Goal: Task Accomplishment & Management: Complete application form

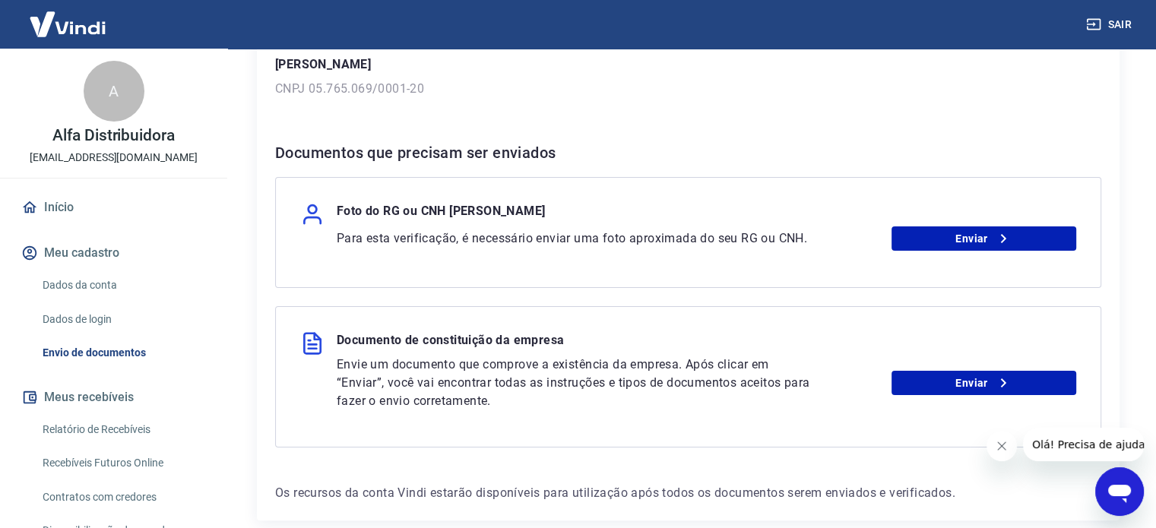
scroll to position [303, 0]
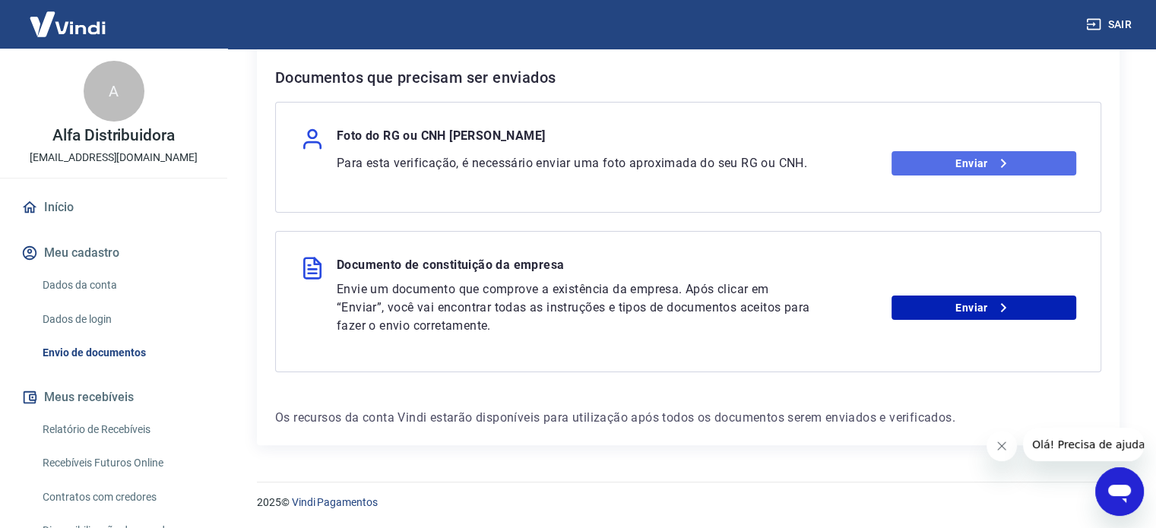
click at [927, 164] on link "Enviar" at bounding box center [984, 163] width 185 height 24
click at [998, 153] on link "Enviar" at bounding box center [984, 163] width 185 height 24
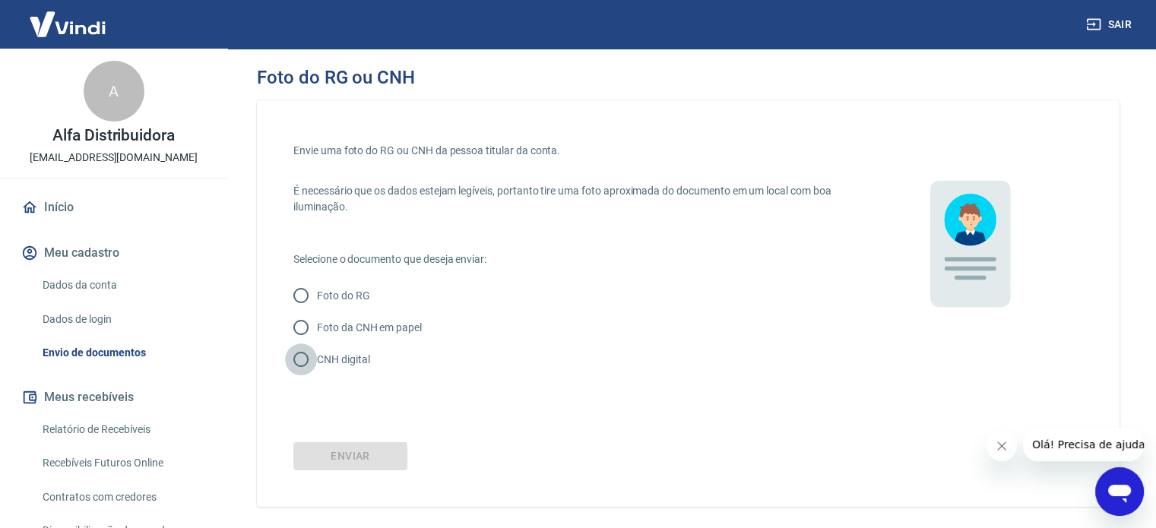
click at [311, 355] on input "CNH digital" at bounding box center [301, 360] width 32 height 32
radio input "true"
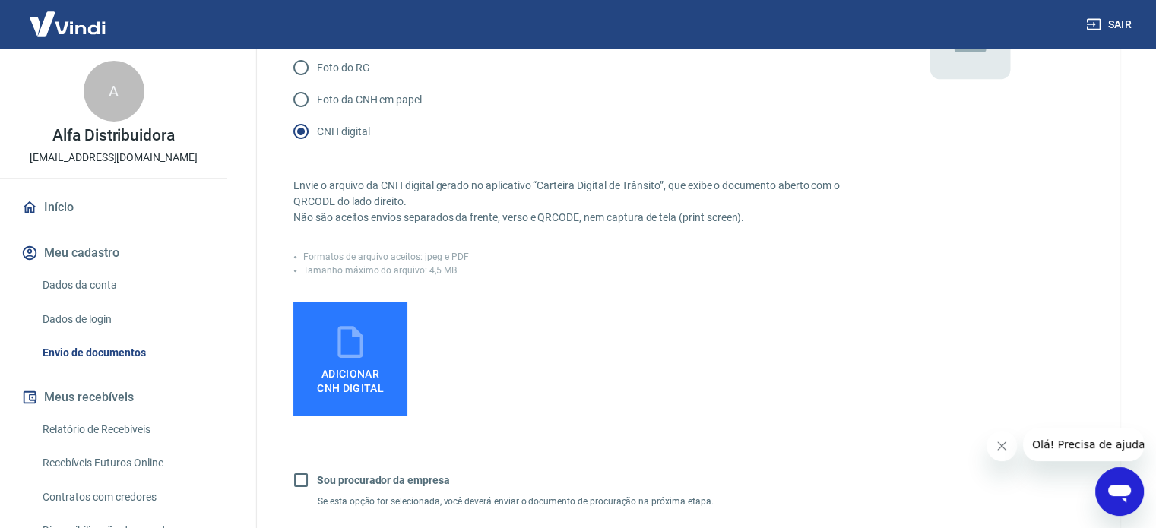
scroll to position [304, 0]
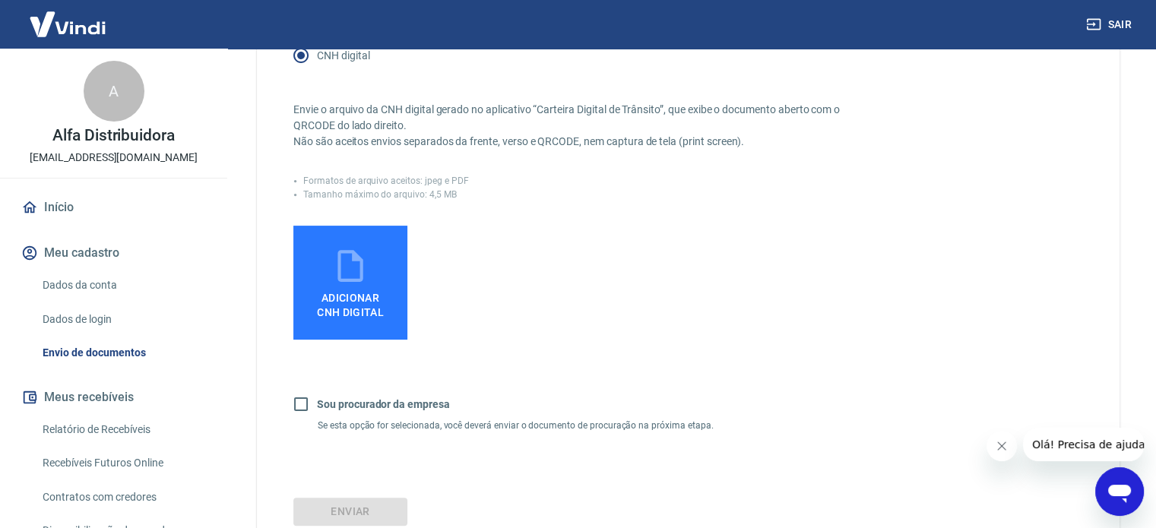
click at [359, 304] on span "Adicionar CNH Digital" at bounding box center [350, 302] width 79 height 34
click at [0, 0] on input "Adicionar CNH Digital" at bounding box center [0, 0] width 0 height 0
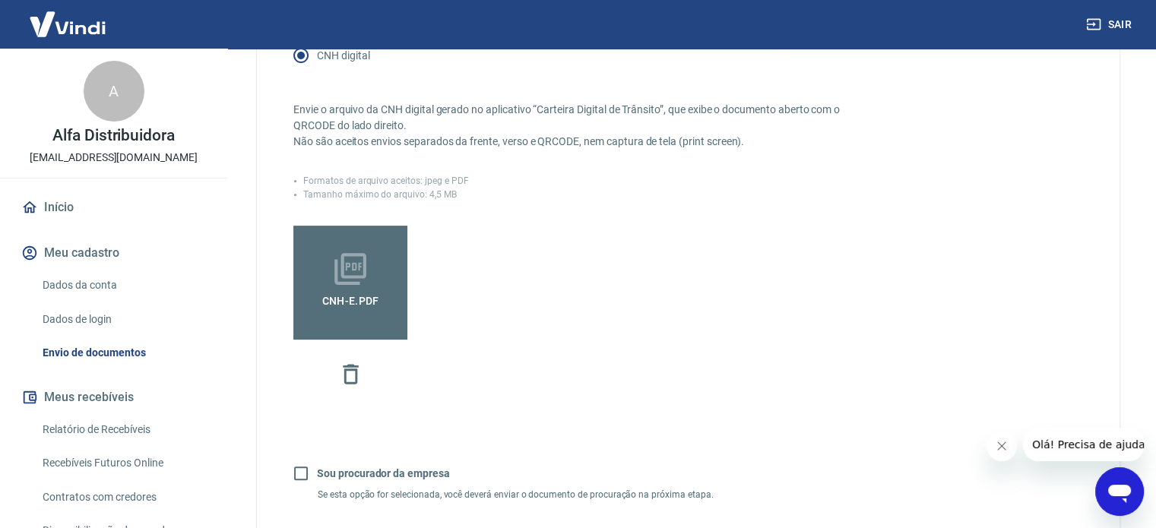
scroll to position [456, 0]
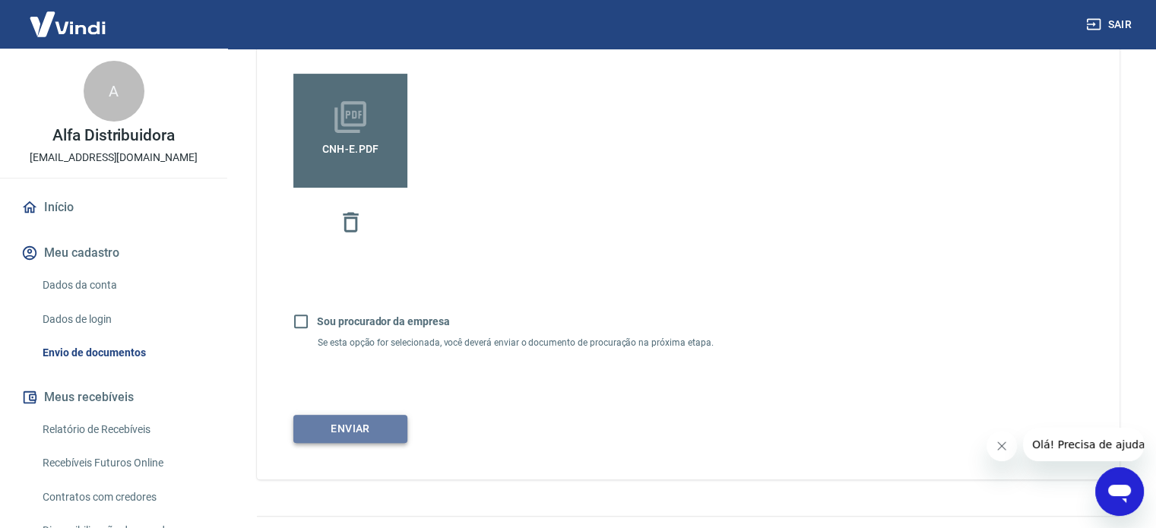
click at [376, 432] on button "Enviar" at bounding box center [350, 429] width 114 height 28
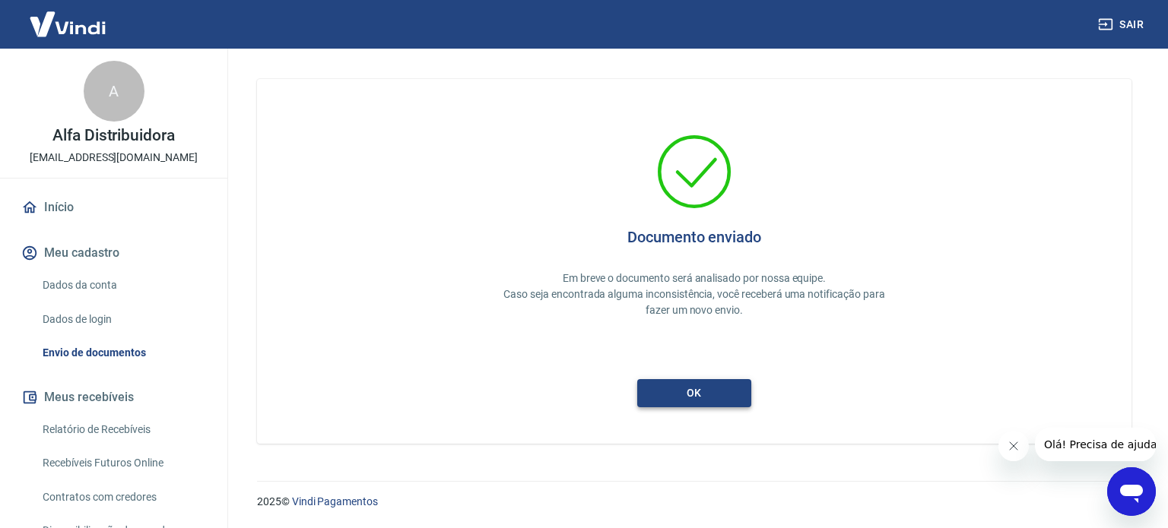
click at [739, 389] on button "ok" at bounding box center [694, 393] width 114 height 28
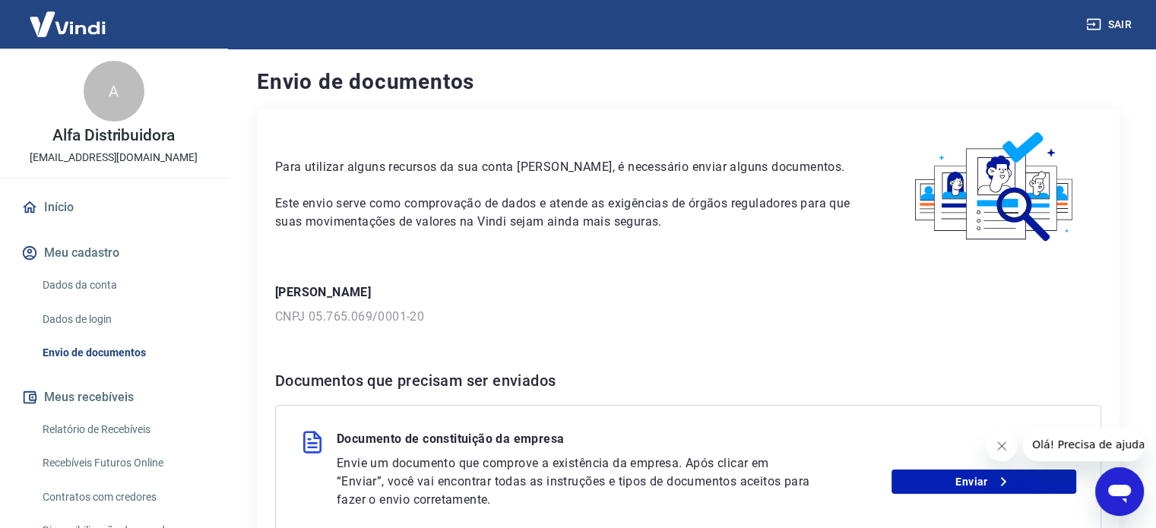
scroll to position [174, 0]
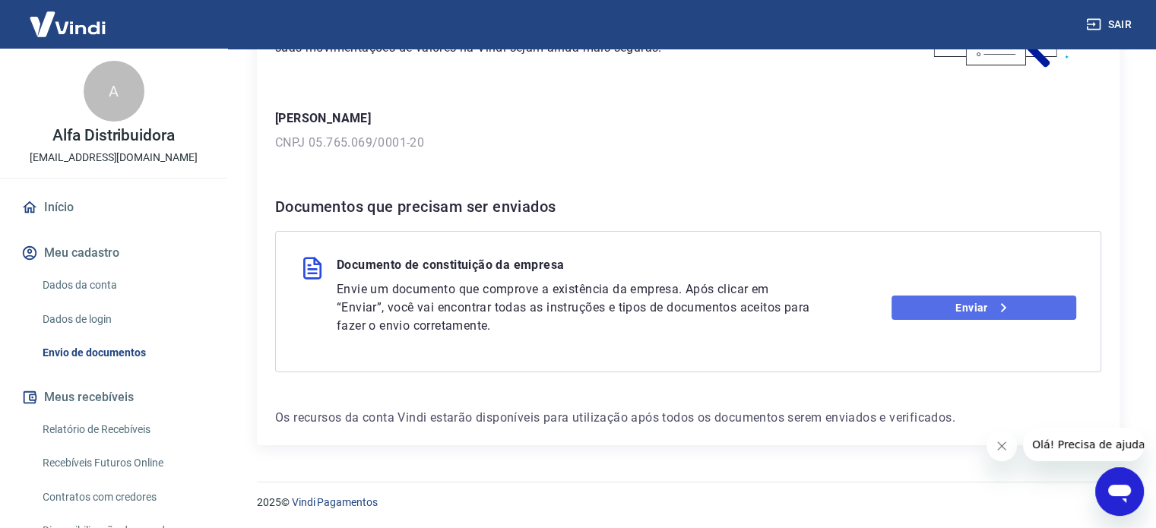
click at [958, 308] on link "Enviar" at bounding box center [984, 308] width 185 height 24
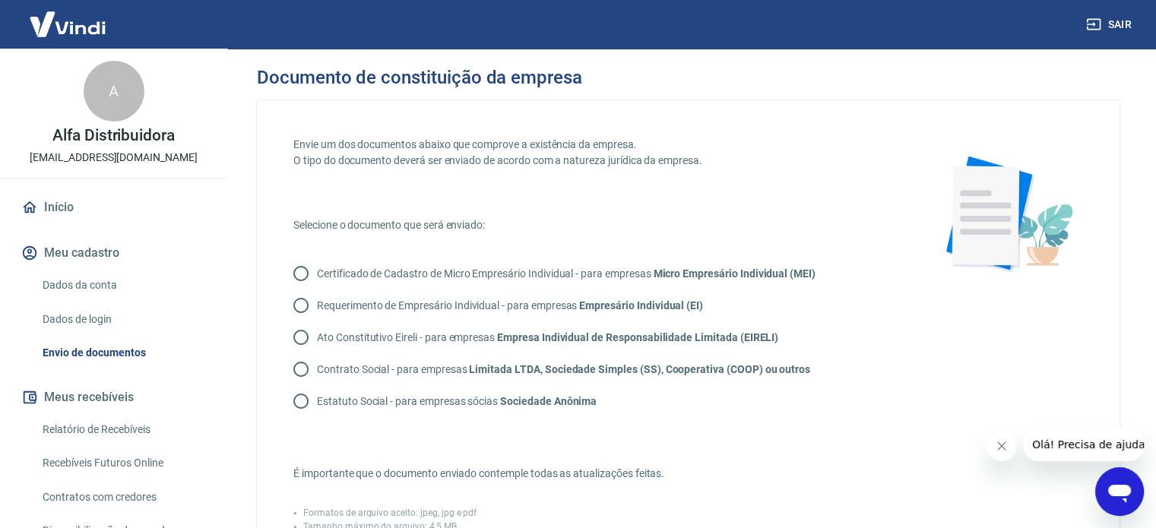
scroll to position [76, 0]
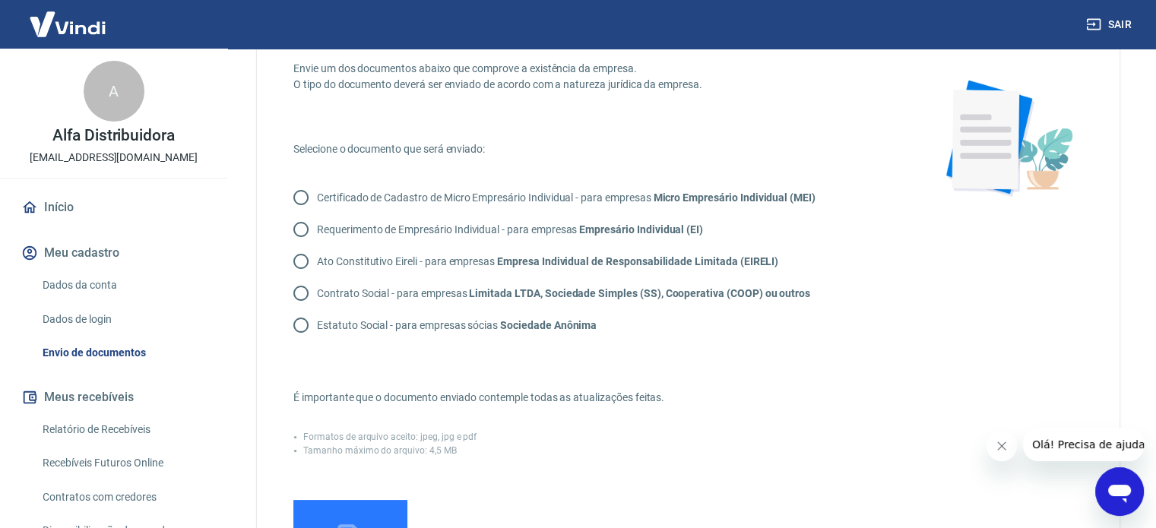
click at [298, 296] on input "Contrato Social - para empresas Limitada LTDA, Sociedade Simples (SS), Cooperat…" at bounding box center [301, 294] width 32 height 32
radio input "true"
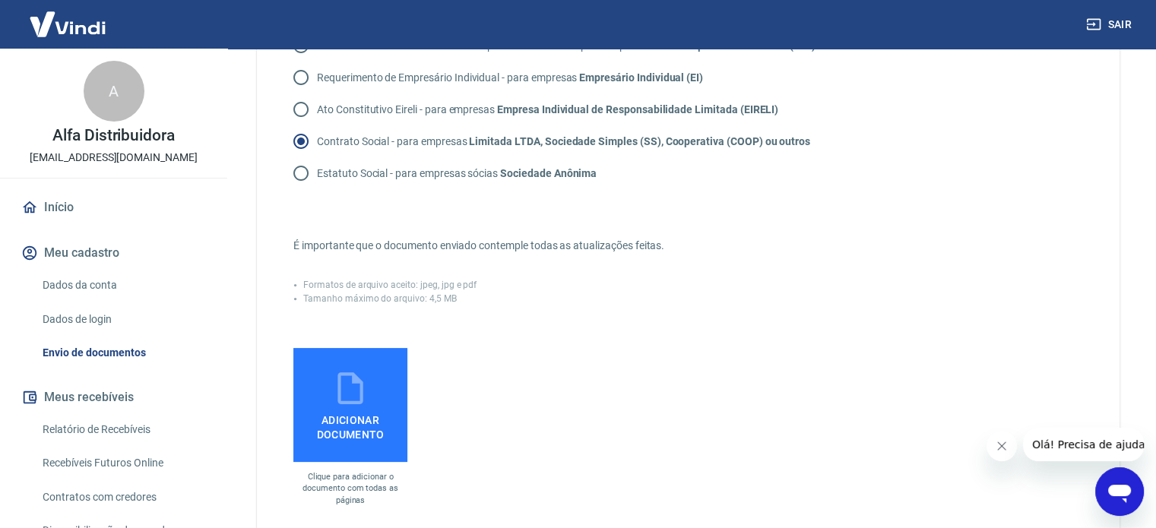
scroll to position [304, 0]
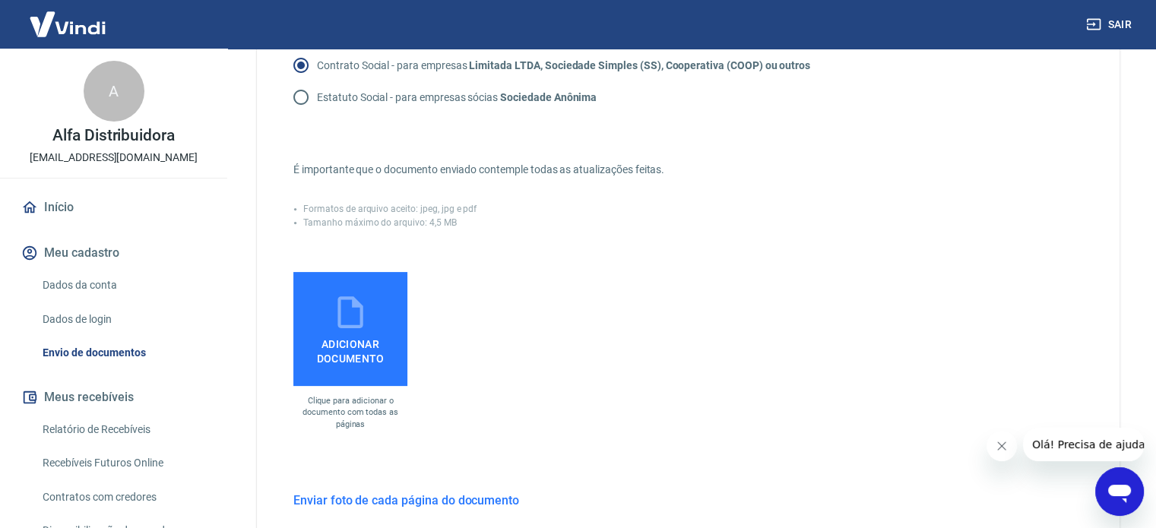
click at [328, 334] on span "Adicionar documento" at bounding box center [351, 349] width 102 height 34
click at [0, 0] on input "Adicionar documento" at bounding box center [0, 0] width 0 height 0
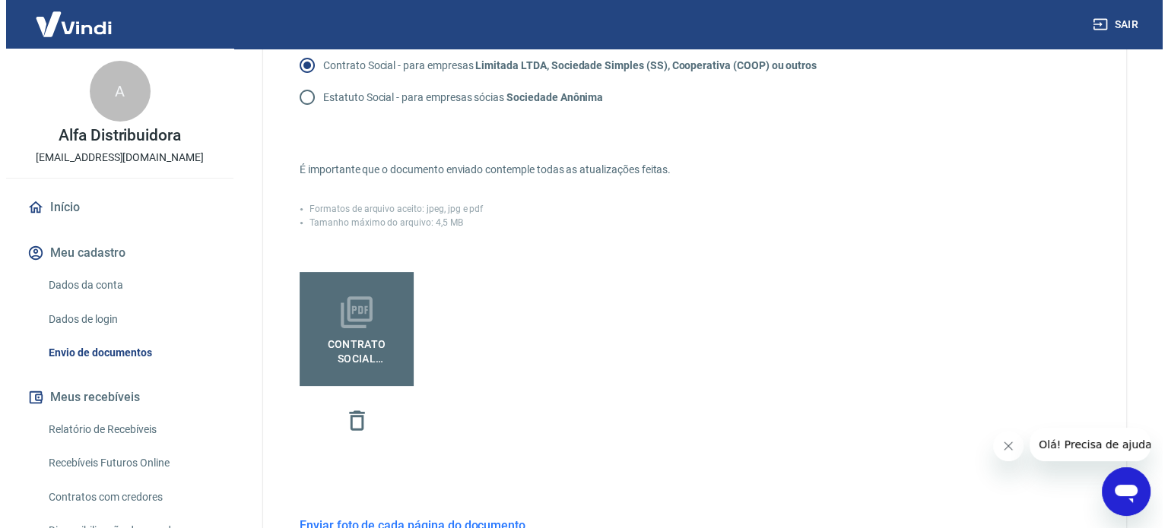
scroll to position [525, 0]
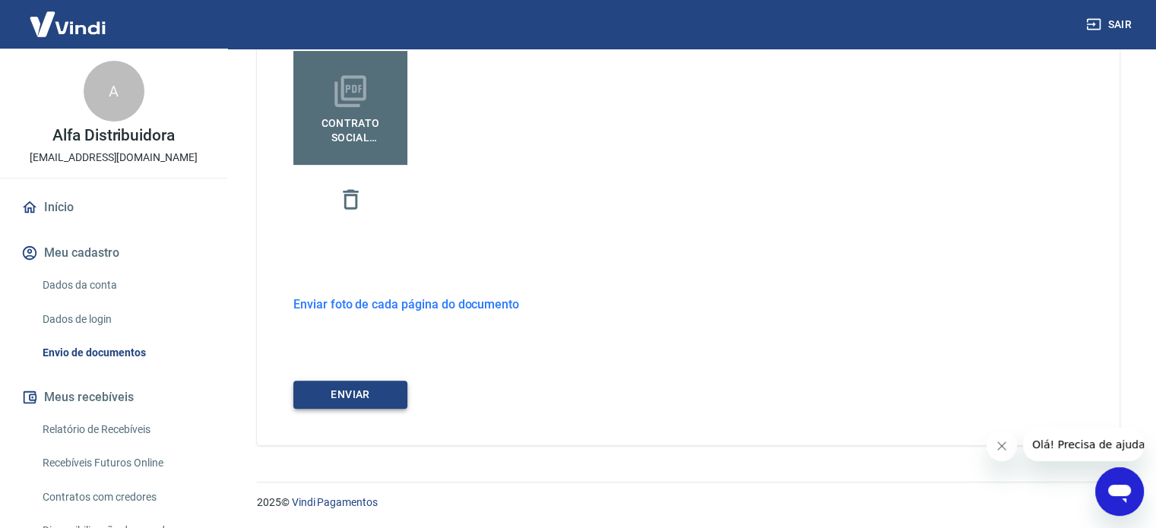
click at [393, 404] on button "ENVIAR" at bounding box center [350, 395] width 114 height 28
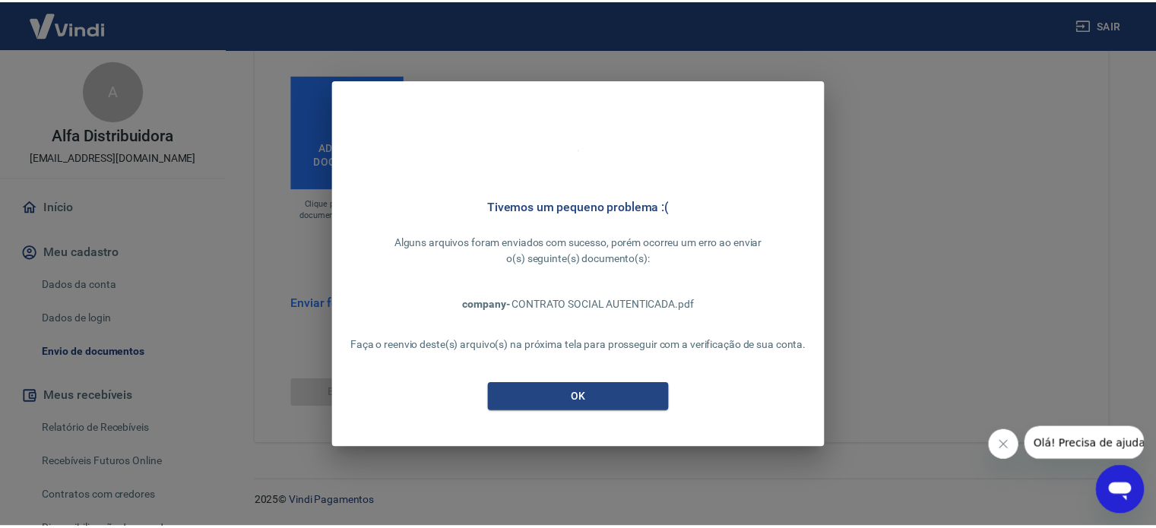
scroll to position [500, 0]
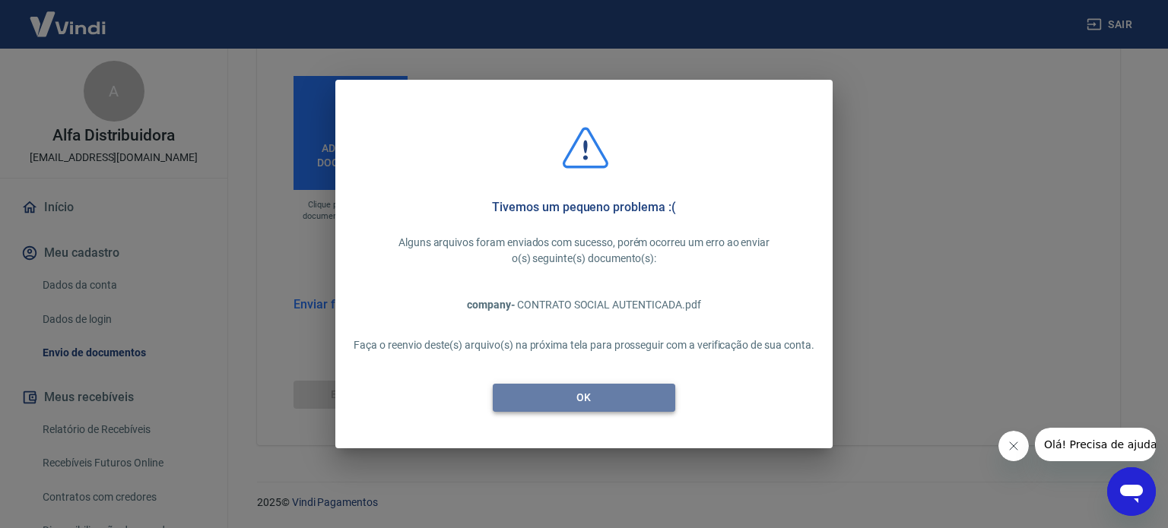
click at [569, 385] on button "OK" at bounding box center [584, 398] width 182 height 28
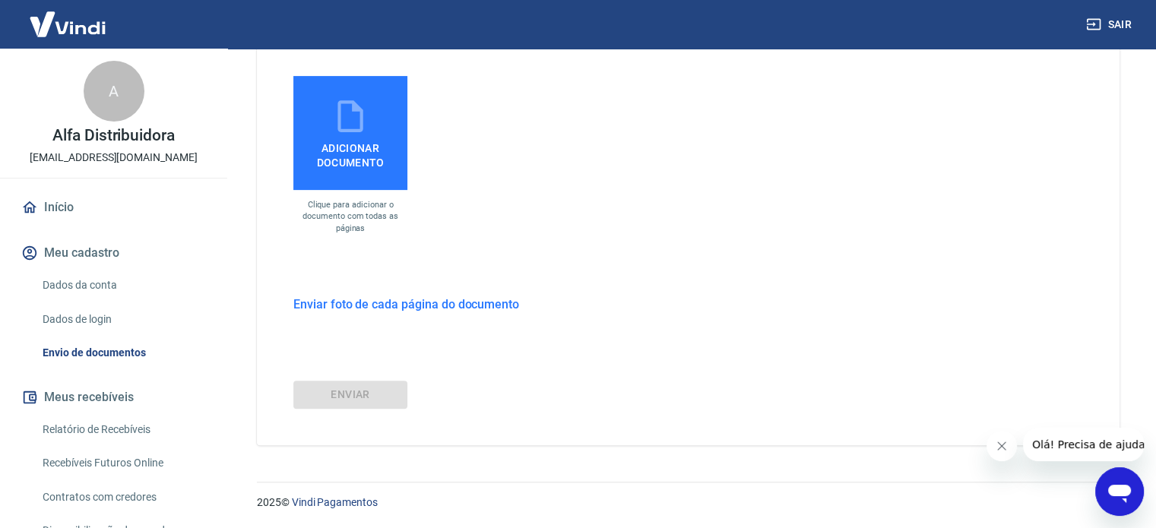
click at [370, 145] on span "Adicionar documento" at bounding box center [351, 152] width 102 height 34
click at [0, 0] on input "Adicionar documento" at bounding box center [0, 0] width 0 height 0
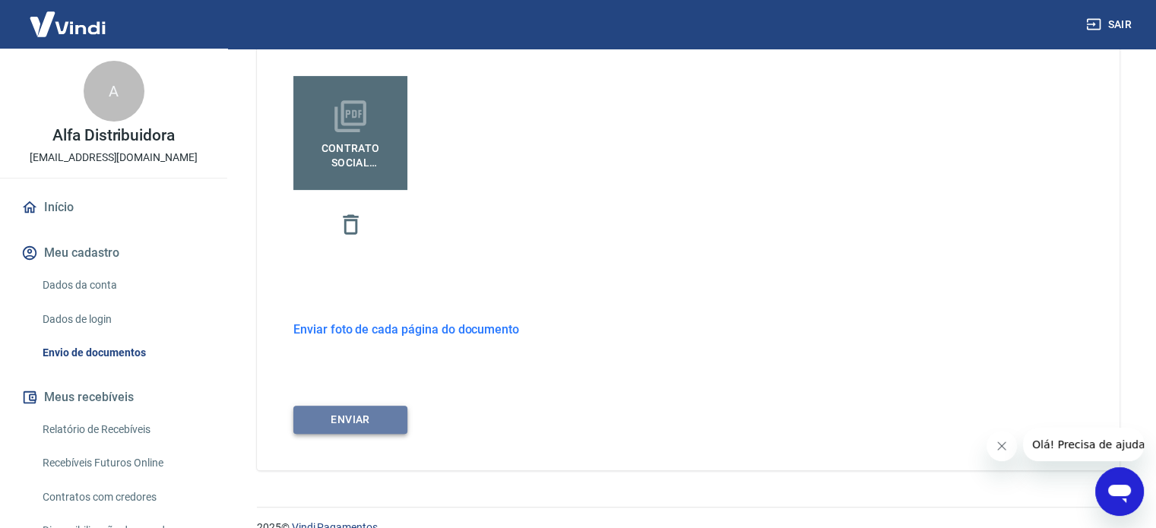
click at [386, 426] on button "ENVIAR" at bounding box center [350, 420] width 114 height 28
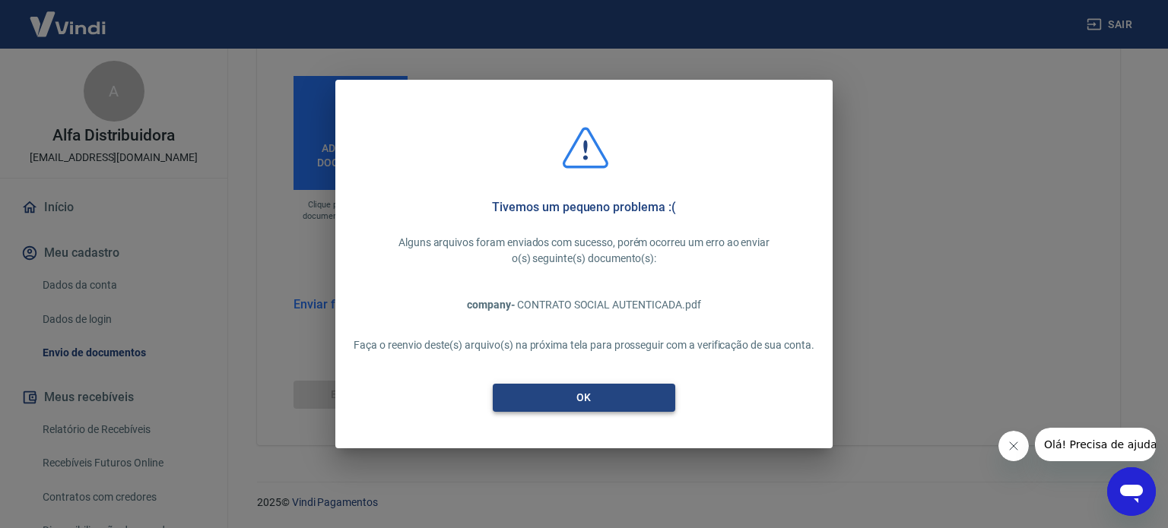
click at [611, 397] on button "OK" at bounding box center [584, 398] width 182 height 28
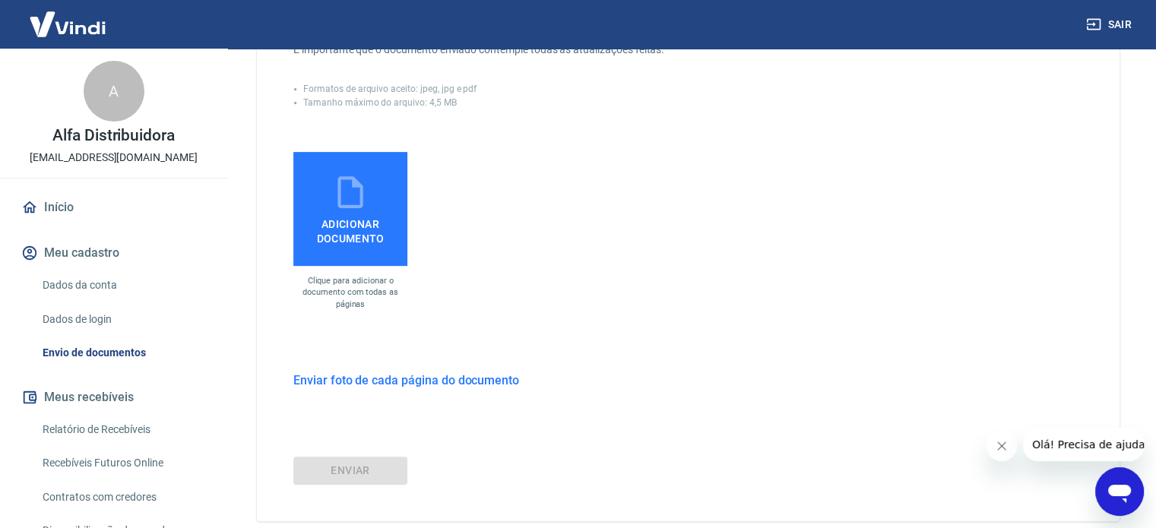
scroll to position [196, 0]
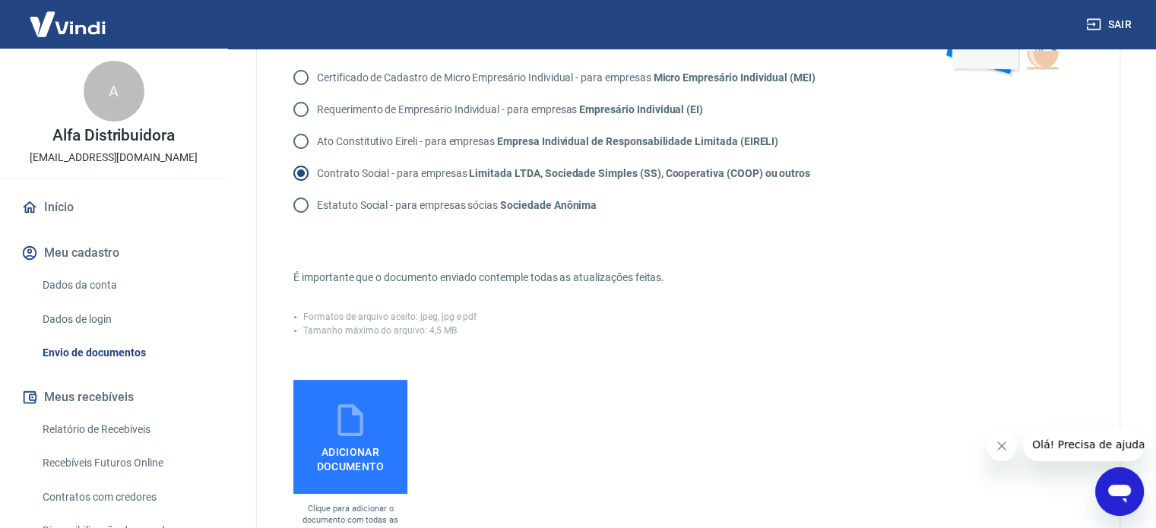
click at [455, 172] on p "Contrato Social - para empresas Limitada LTDA, Sociedade Simples (SS), Cooperat…" at bounding box center [563, 174] width 493 height 16
click at [317, 172] on input "Contrato Social - para empresas Limitada LTDA, Sociedade Simples (SS), Cooperat…" at bounding box center [301, 173] width 32 height 32
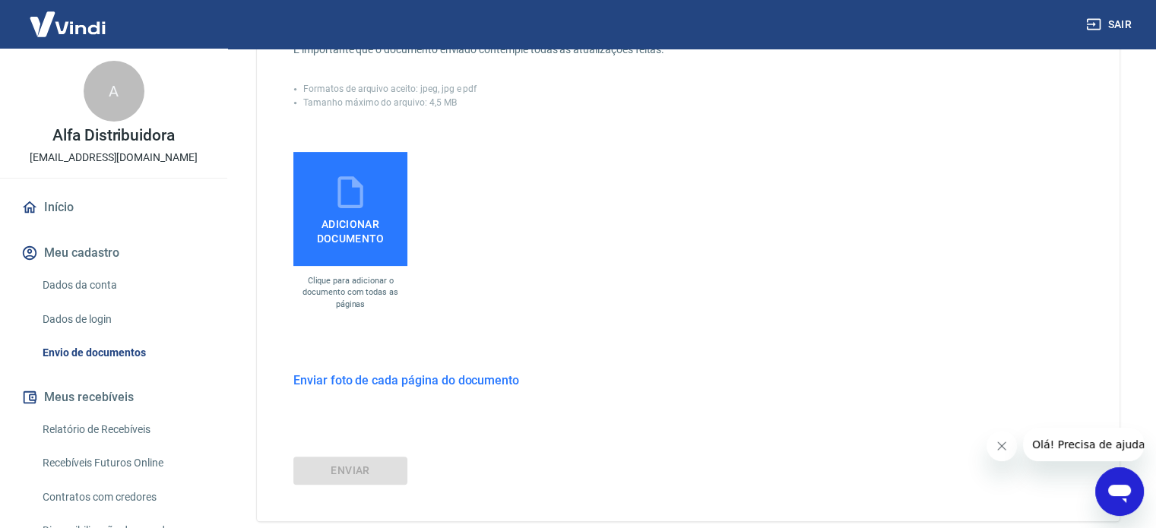
scroll to position [500, 0]
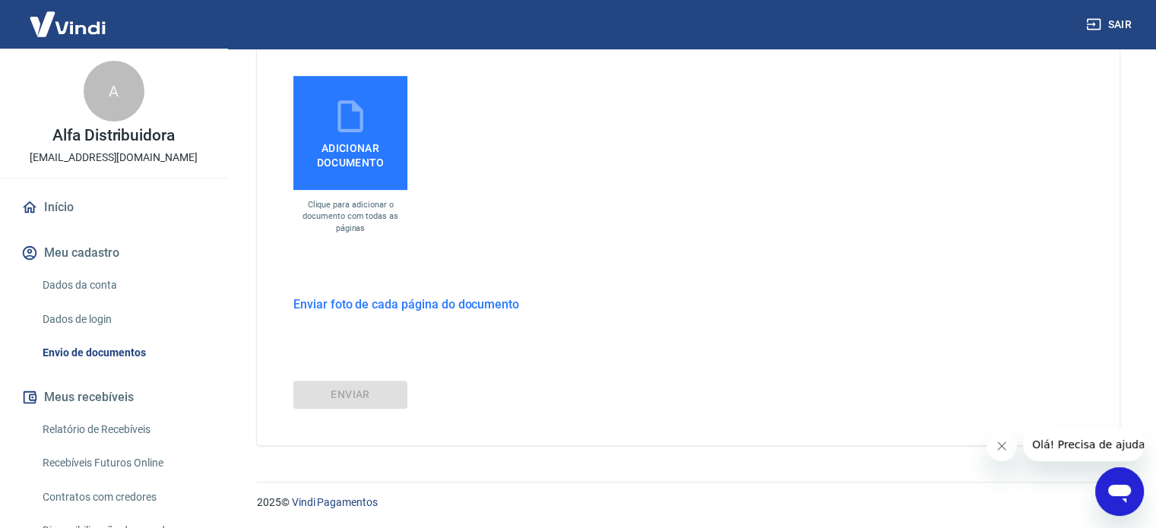
click at [360, 382] on div "ENVIAR" at bounding box center [688, 395] width 790 height 28
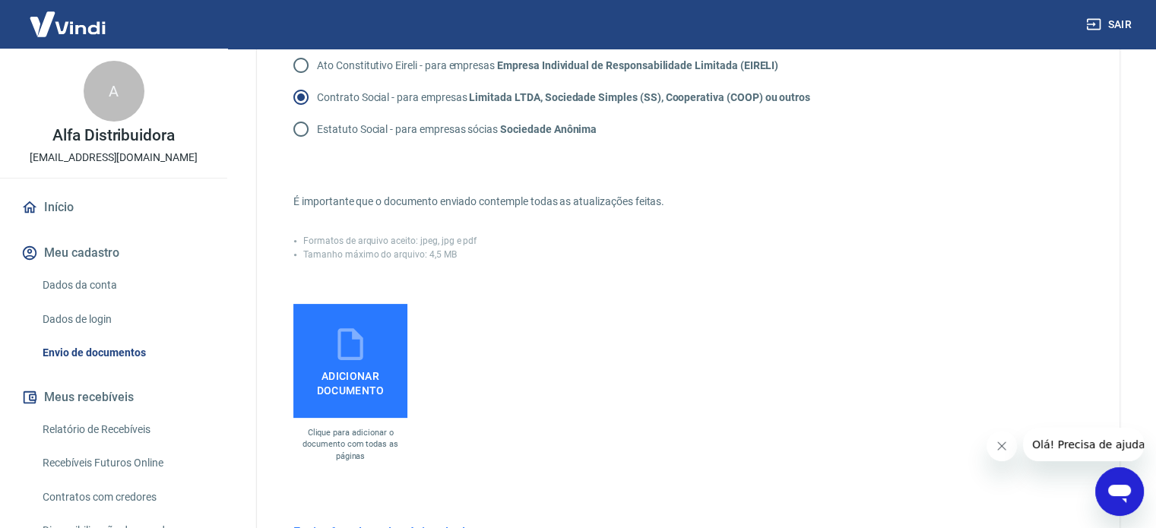
click at [377, 374] on span "Adicionar documento" at bounding box center [351, 380] width 102 height 34
click at [0, 0] on input "Adicionar documento" at bounding box center [0, 0] width 0 height 0
